Goal: Task Accomplishment & Management: Use online tool/utility

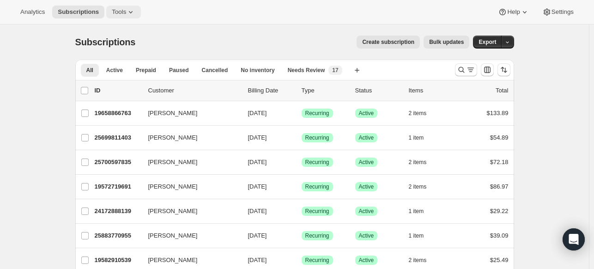
click at [115, 10] on span "Tools" at bounding box center [119, 11] width 14 height 7
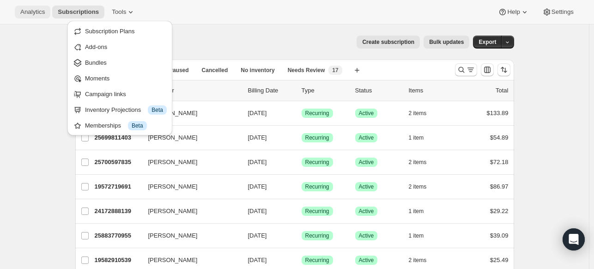
click at [25, 12] on span "Analytics" at bounding box center [32, 11] width 24 height 7
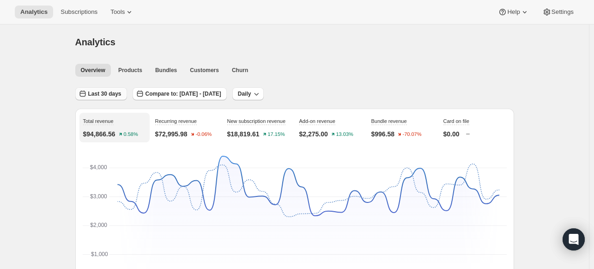
click at [117, 98] on button "Last 30 days" at bounding box center [101, 93] width 52 height 13
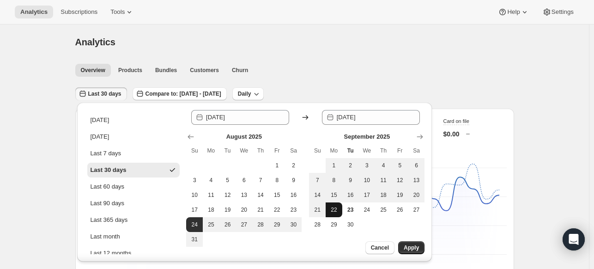
click at [338, 212] on span "22" at bounding box center [333, 209] width 9 height 7
type input "[DATE]"
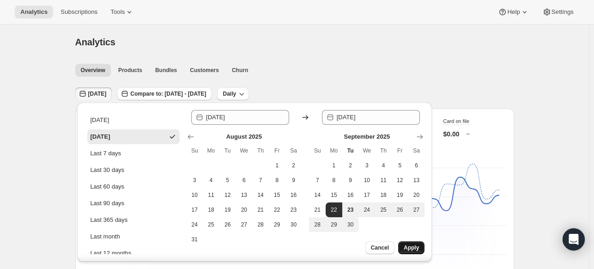
click at [409, 249] on span "Apply" at bounding box center [411, 247] width 15 height 7
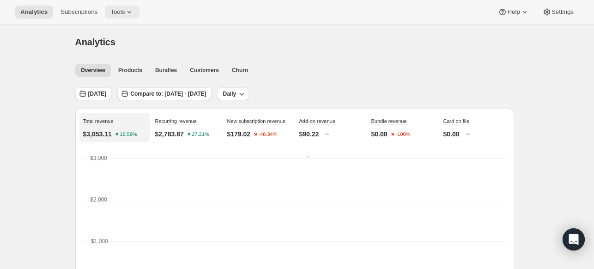
click at [126, 16] on icon at bounding box center [129, 11] width 9 height 9
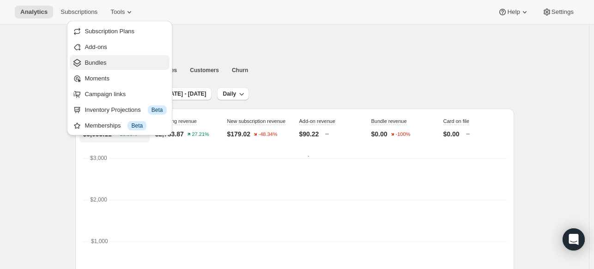
click at [114, 69] on button "Bundles" at bounding box center [119, 62] width 99 height 15
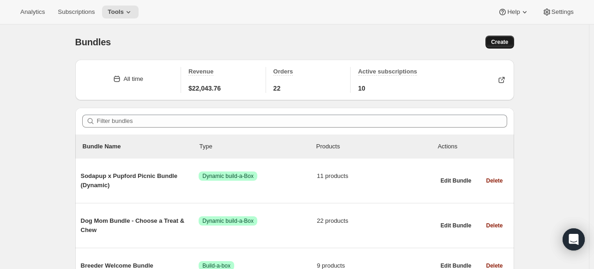
click at [503, 47] on button "Create" at bounding box center [499, 42] width 28 height 13
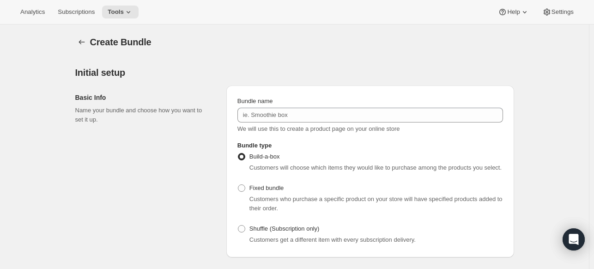
click at [291, 103] on div "Bundle name" at bounding box center [370, 101] width 266 height 9
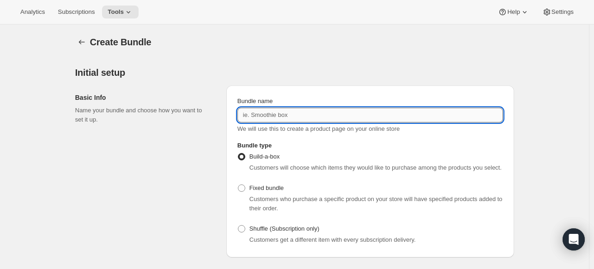
click at [281, 113] on input "Bundle name" at bounding box center [370, 115] width 266 height 15
type input "p"
drag, startPoint x: 309, startPoint y: 116, endPoint x: 211, endPoint y: 119, distance: 98.0
click at [211, 119] on div "Basic Info Name your bundle and choose how you want to set it up. Bundle name P…" at bounding box center [294, 167] width 439 height 179
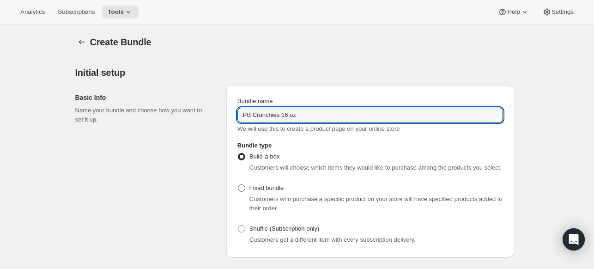
type input "PB Crunchies 16 oz"
click at [246, 184] on span at bounding box center [241, 188] width 8 height 8
click at [238, 184] on input "Fixed bundle" at bounding box center [238, 184] width 0 height 0
radio input "true"
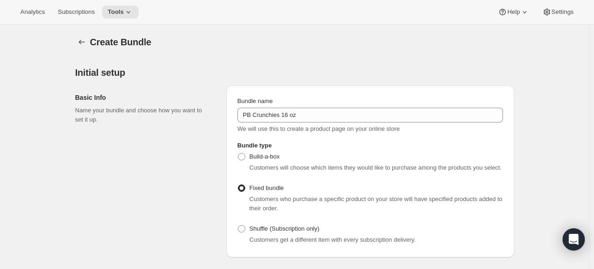
scroll to position [185, 0]
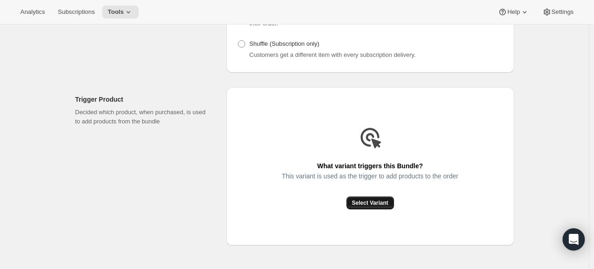
click at [363, 204] on span "Select Variant" at bounding box center [370, 202] width 36 height 7
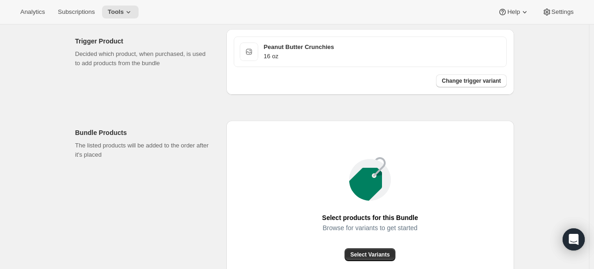
scroll to position [359, 0]
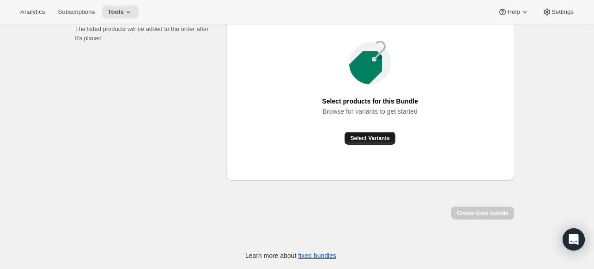
click at [375, 142] on button "Select Variants" at bounding box center [370, 138] width 50 height 13
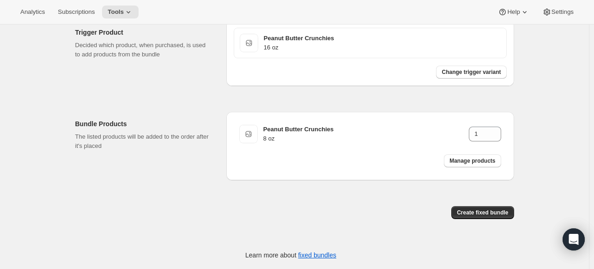
scroll to position [251, 0]
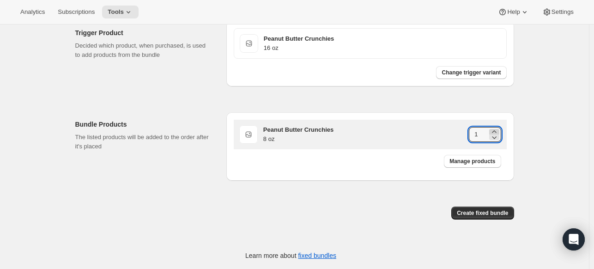
click at [495, 130] on icon at bounding box center [494, 131] width 9 height 9
type input "2"
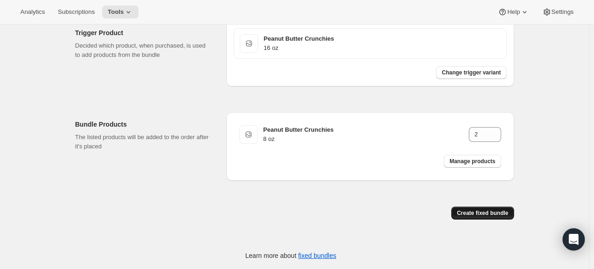
click at [486, 210] on span "Create fixed bundle" at bounding box center [482, 212] width 51 height 7
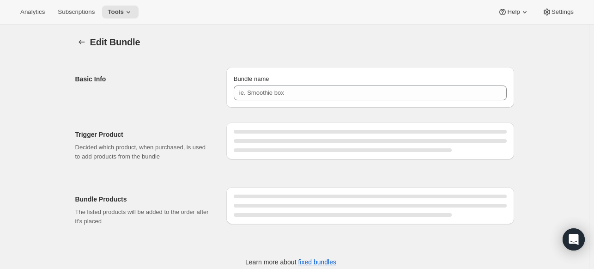
type input "PB Crunchies 16 oz"
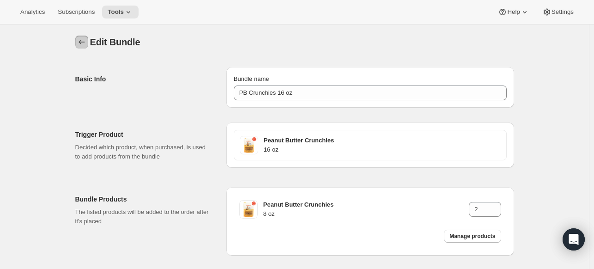
click at [82, 41] on icon "Bundles" at bounding box center [82, 42] width 6 height 5
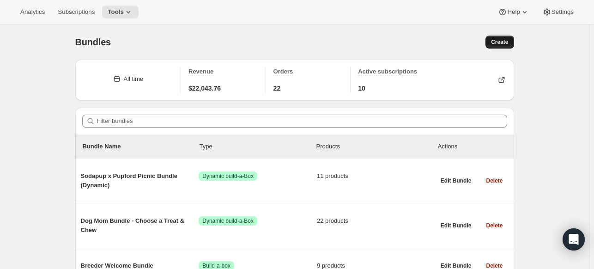
click at [498, 42] on span "Create" at bounding box center [499, 41] width 17 height 7
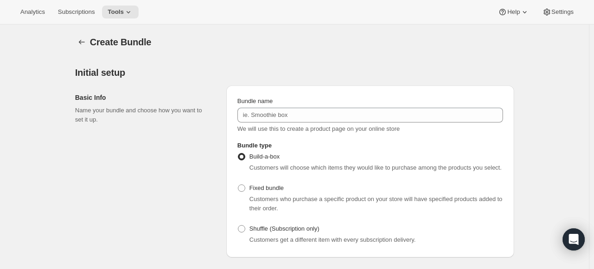
click at [325, 103] on div "Bundle name" at bounding box center [370, 101] width 266 height 9
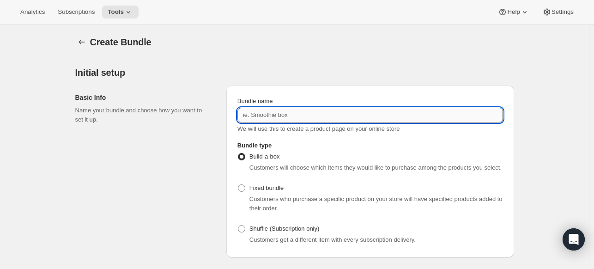
click at [315, 120] on input "Bundle name" at bounding box center [370, 115] width 266 height 15
paste input "PB Crunchies 16 oz"
type input "PB Crunchies 32 oz"
click at [266, 184] on span "Fixed bundle" at bounding box center [266, 187] width 34 height 7
click at [238, 184] on input "Fixed bundle" at bounding box center [238, 184] width 0 height 0
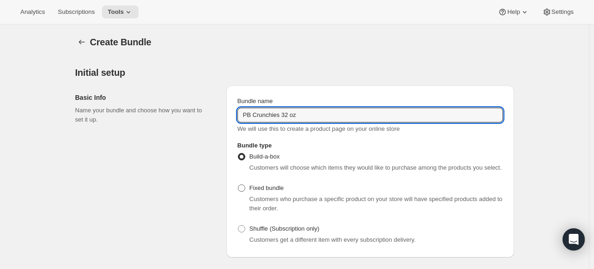
radio input "true"
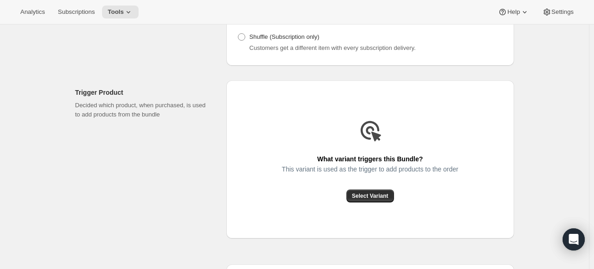
scroll to position [201, 0]
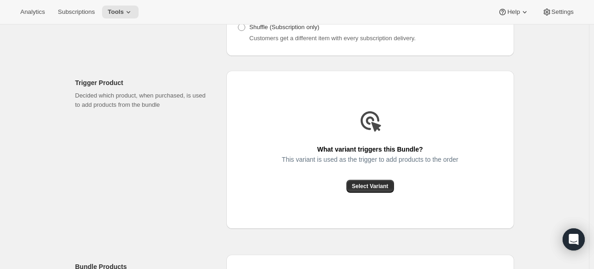
click at [372, 194] on div "What variant triggers this Bundle? This variant is used as the trigger to add p…" at bounding box center [370, 150] width 288 height 158
click at [365, 185] on span "Select Variant" at bounding box center [370, 185] width 36 height 7
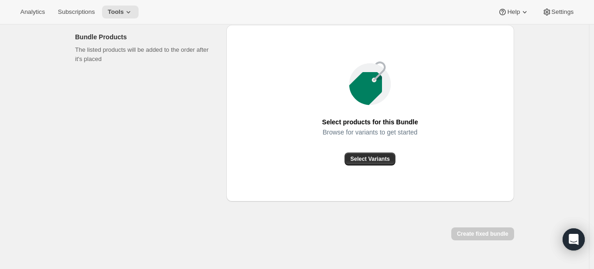
scroll to position [340, 0]
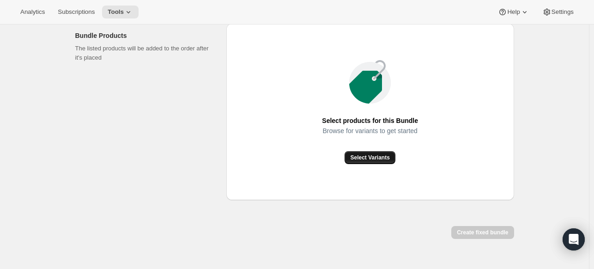
click at [384, 163] on button "Select Variants" at bounding box center [370, 157] width 50 height 13
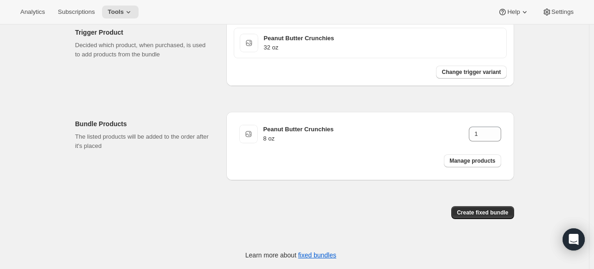
scroll to position [251, 0]
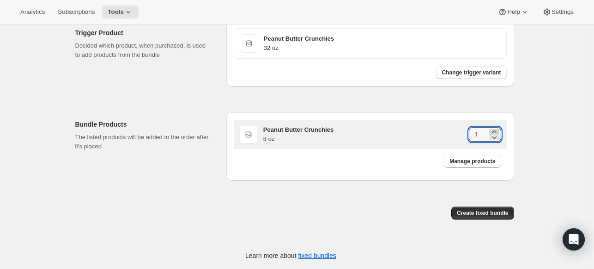
click at [499, 131] on icon at bounding box center [494, 131] width 9 height 9
type input "4"
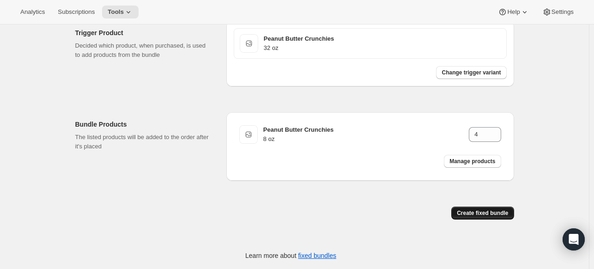
click at [486, 211] on span "Create fixed bundle" at bounding box center [482, 212] width 51 height 7
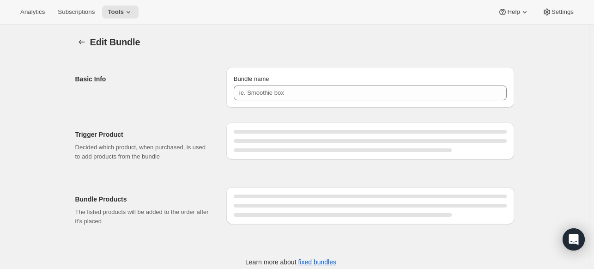
type input "PB Crunchies 32 oz"
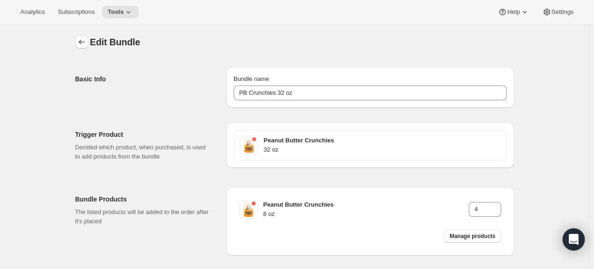
click at [79, 42] on icon "Bundles" at bounding box center [81, 41] width 9 height 9
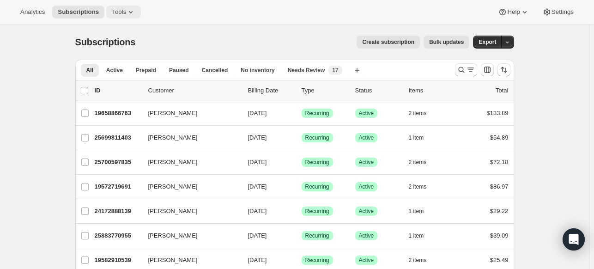
click at [136, 14] on button "Tools" at bounding box center [123, 12] width 35 height 13
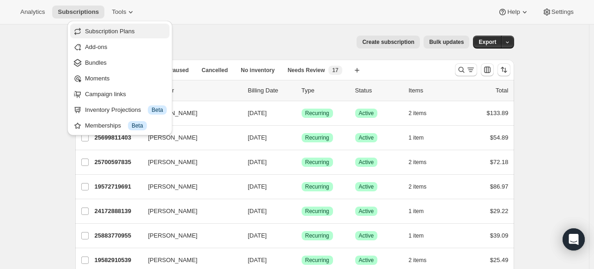
click at [129, 29] on span "Subscription Plans" at bounding box center [110, 31] width 50 height 7
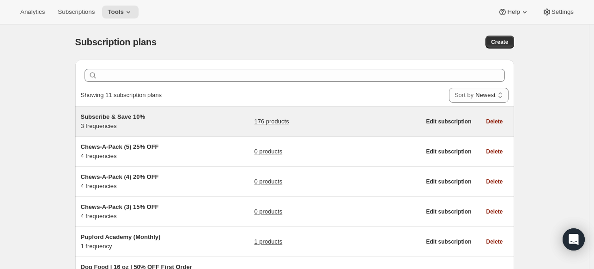
click at [234, 116] on div "Subscribe & Save 10% 3 frequencies 176 products" at bounding box center [251, 121] width 340 height 18
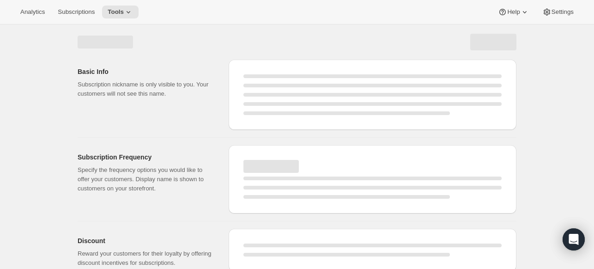
select select "WEEK"
select select "MONTH"
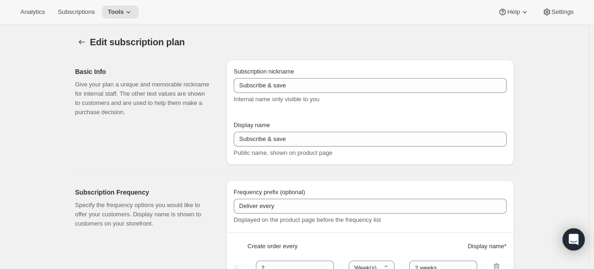
type input "Subscribe & Save 10%"
type input "Subscribe & Save"
type input "10"
select select "MONTH"
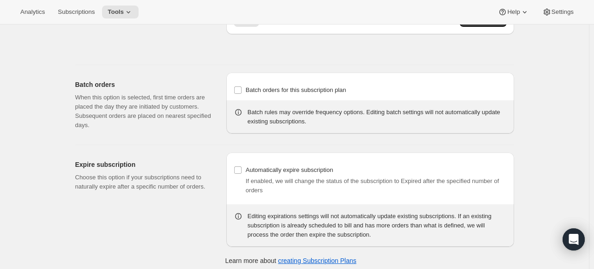
scroll to position [2067, 0]
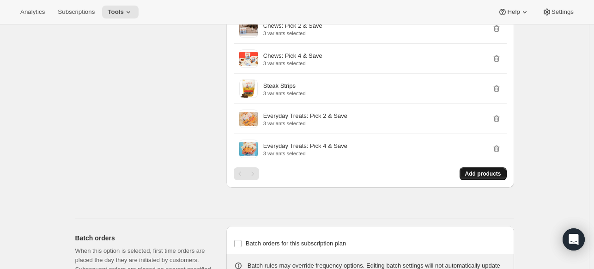
click at [486, 170] on span "Add products" at bounding box center [483, 173] width 36 height 7
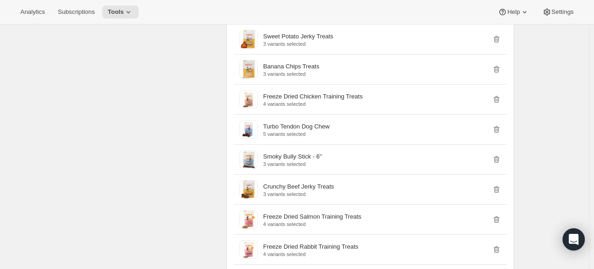
scroll to position [0, 0]
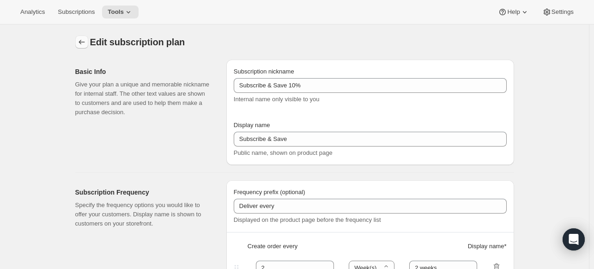
click at [84, 41] on icon "Subscription plans" at bounding box center [81, 41] width 9 height 9
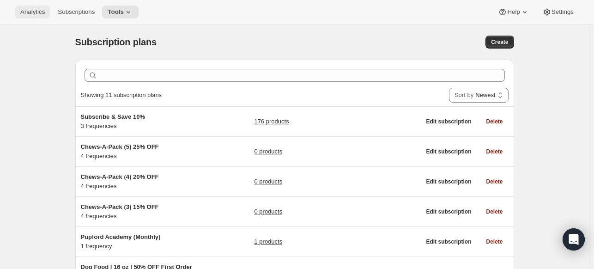
click at [30, 8] on span "Analytics" at bounding box center [32, 11] width 24 height 7
